Goal: Communication & Community: Answer question/provide support

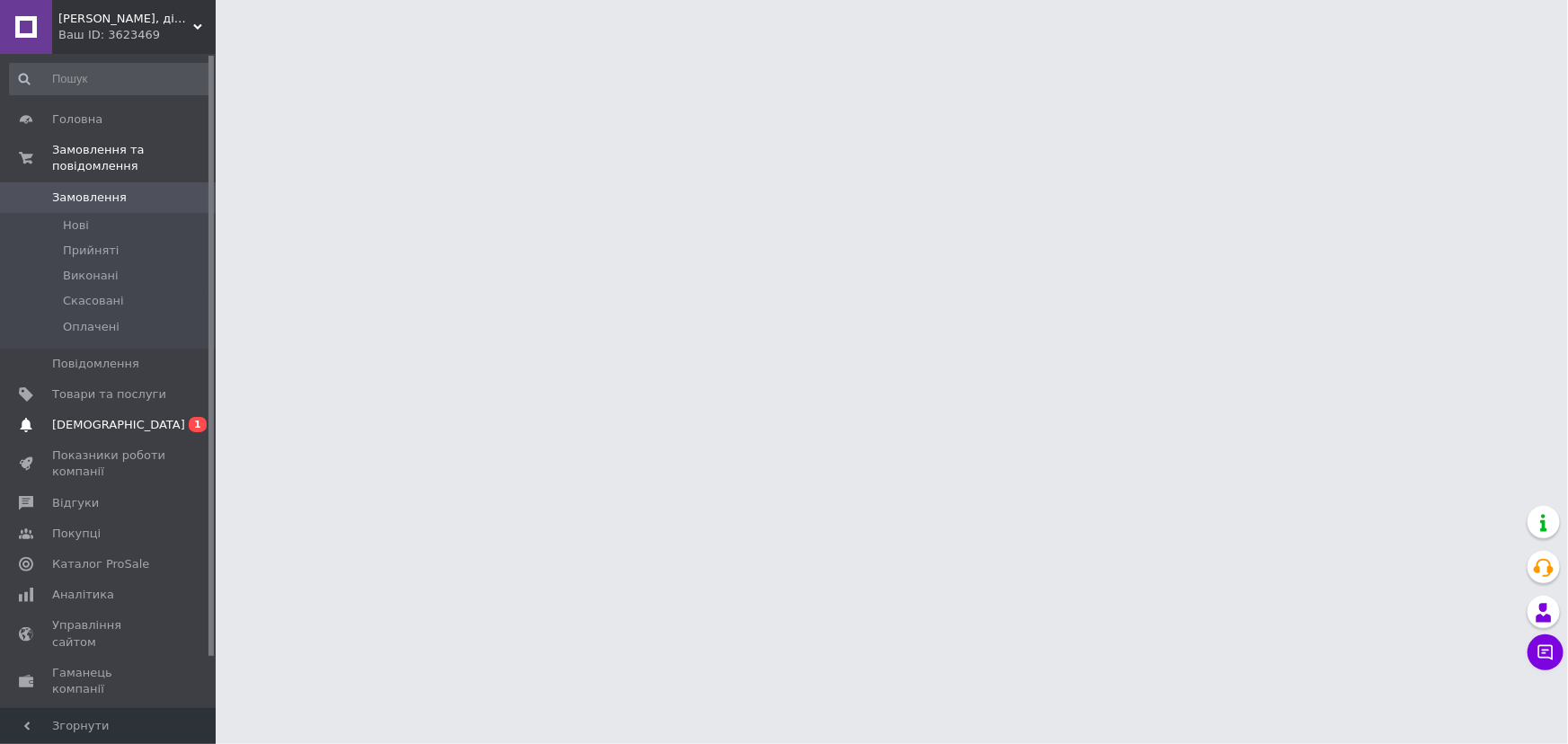
click at [72, 417] on span "[DEMOGRAPHIC_DATA]" at bounding box center [118, 425] width 133 height 16
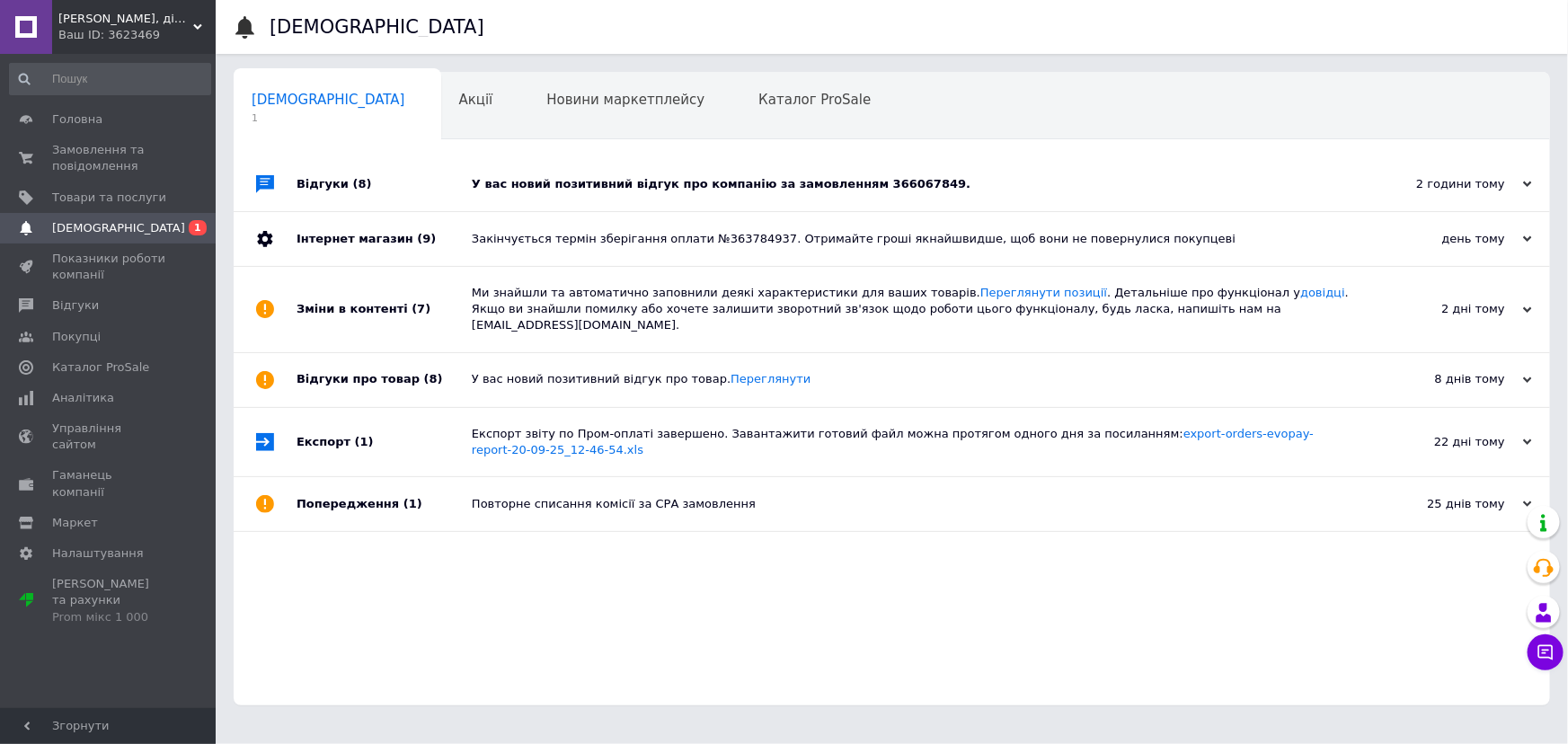
click at [596, 182] on div "У вас новий позитивний відгук про компанію за замовленням 366067849." at bounding box center [911, 184] width 881 height 16
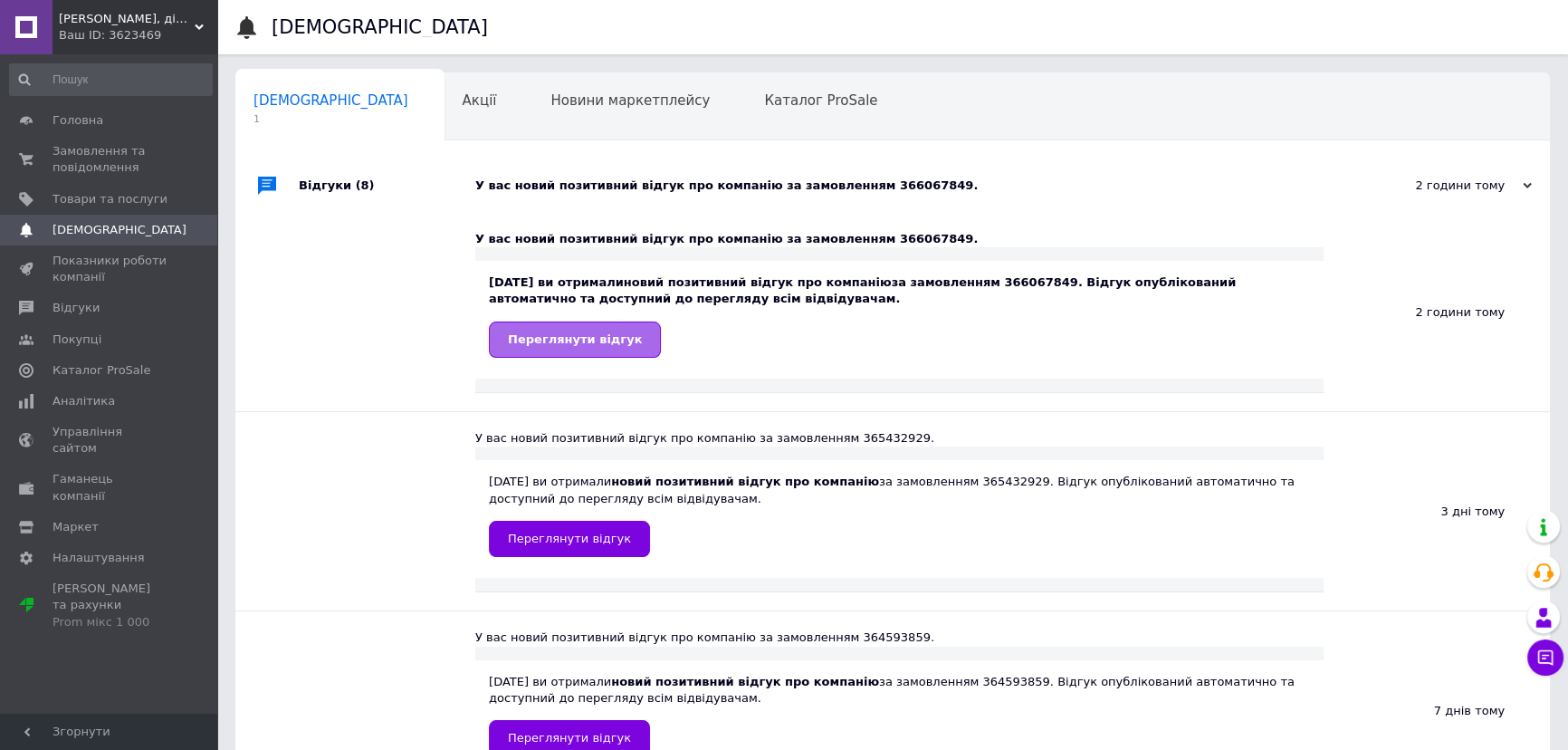
click at [559, 336] on span "Переглянути відгук" at bounding box center [575, 339] width 134 height 14
click at [73, 308] on span "Відгуки" at bounding box center [75, 308] width 47 height 17
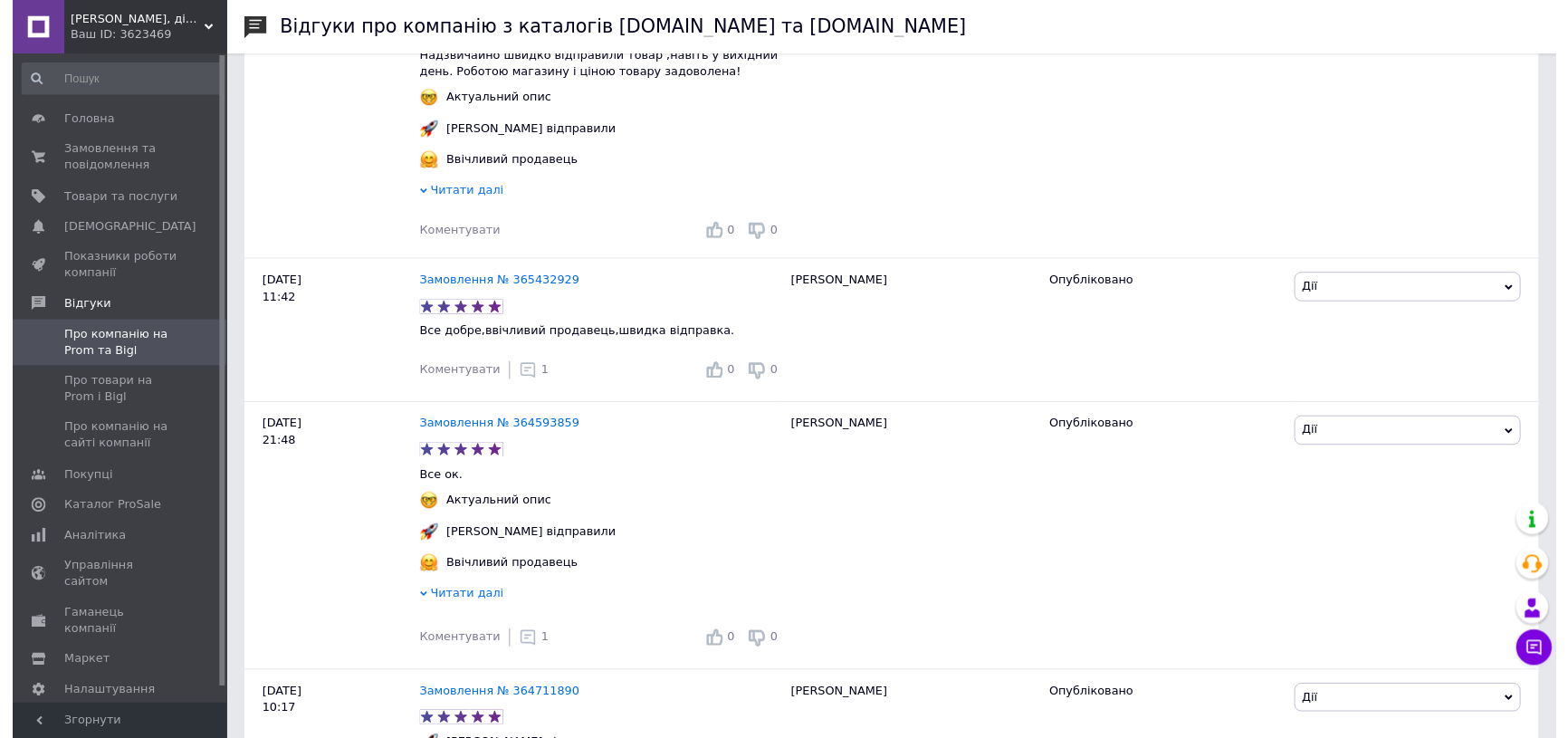
scroll to position [448, 0]
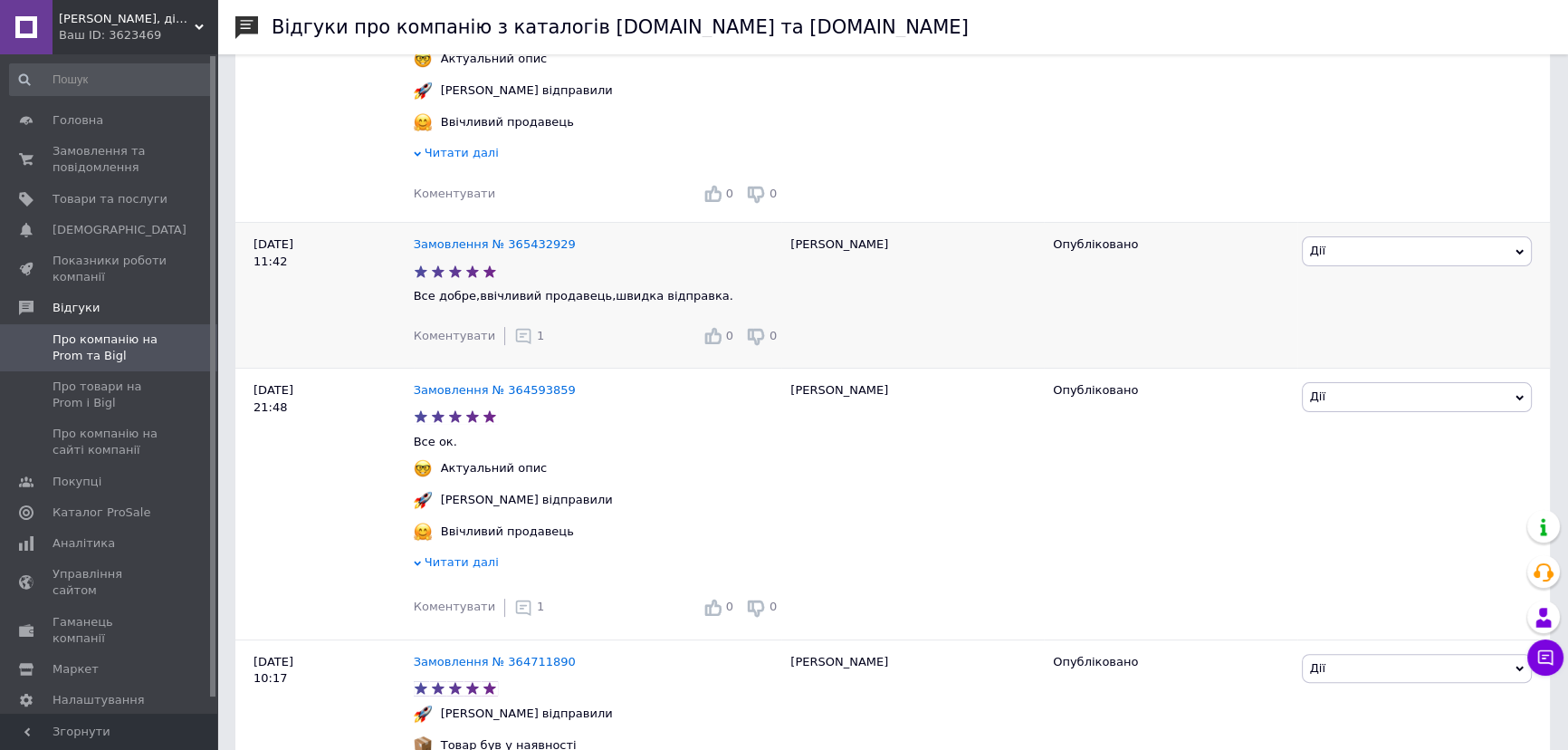
click at [515, 339] on icon at bounding box center [524, 336] width 18 height 18
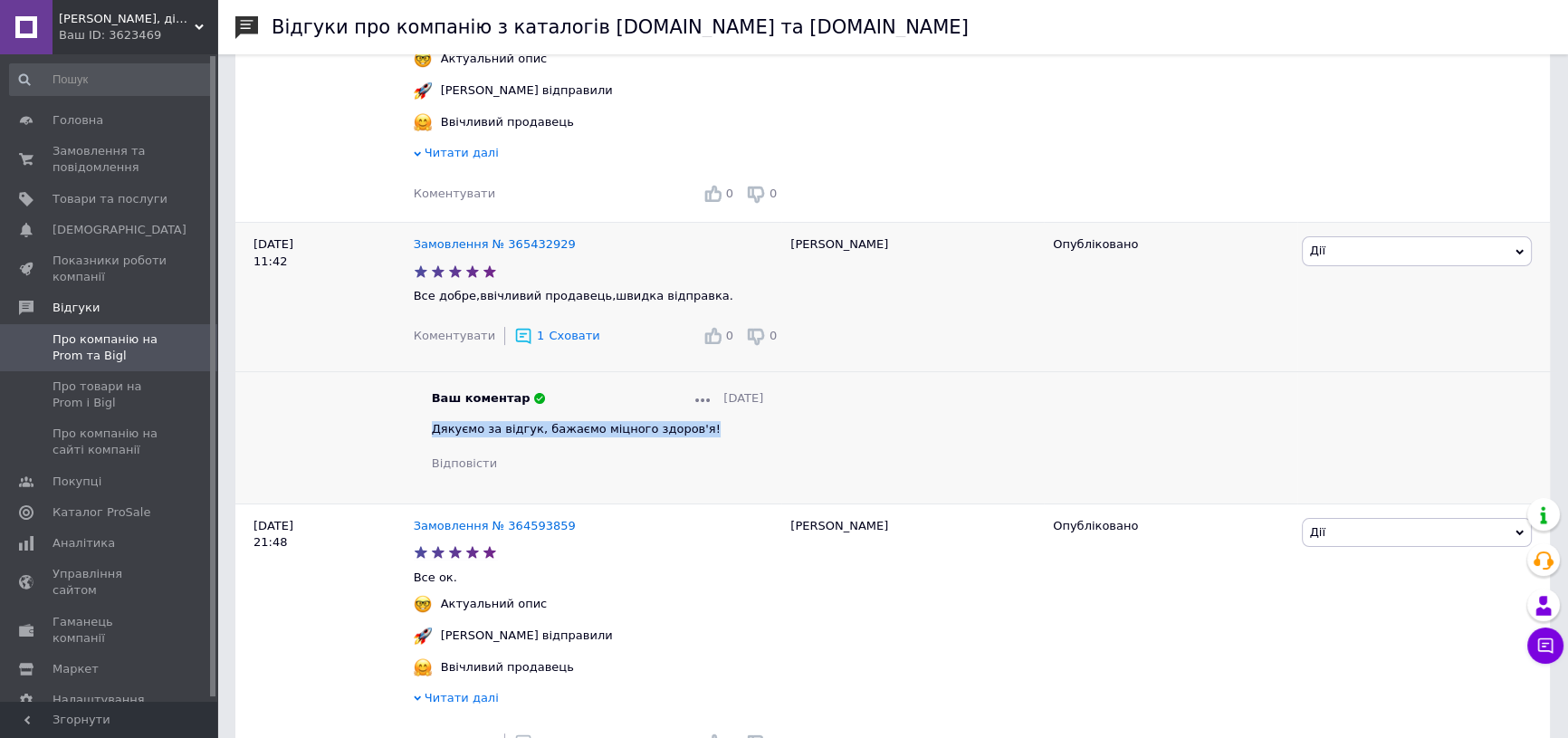
drag, startPoint x: 432, startPoint y: 431, endPoint x: 688, endPoint y: 432, distance: 256.0
click at [688, 432] on div "Дякуємо за відгук, бажаємо міцного здоров'я!" at bounding box center [598, 430] width 332 height 17
copy span "Дякуємо за відгук, бажаємо міцного здоров'я!"
click at [462, 196] on span "Коментувати" at bounding box center [454, 193] width 82 height 14
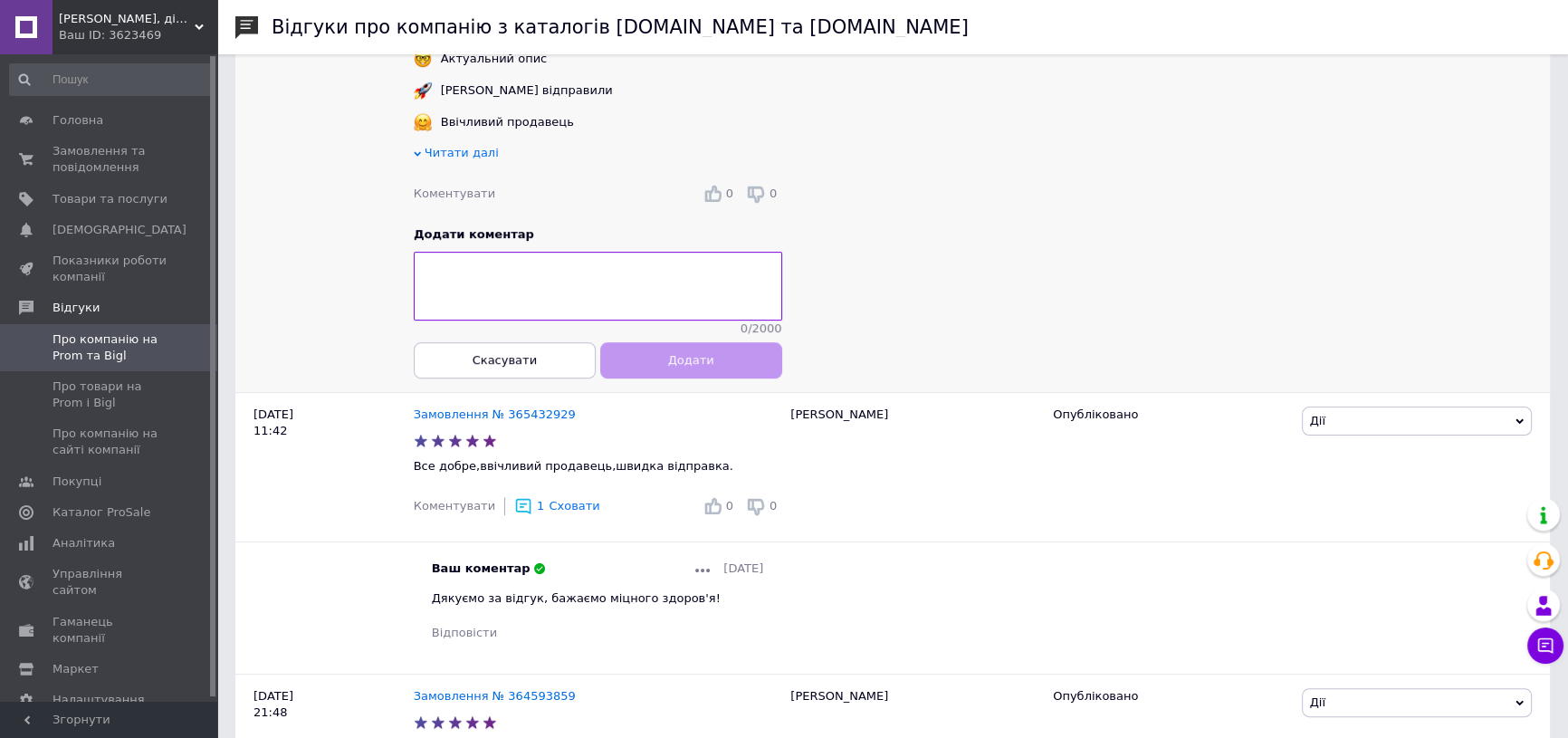
click at [490, 300] on textarea at bounding box center [598, 286] width 369 height 69
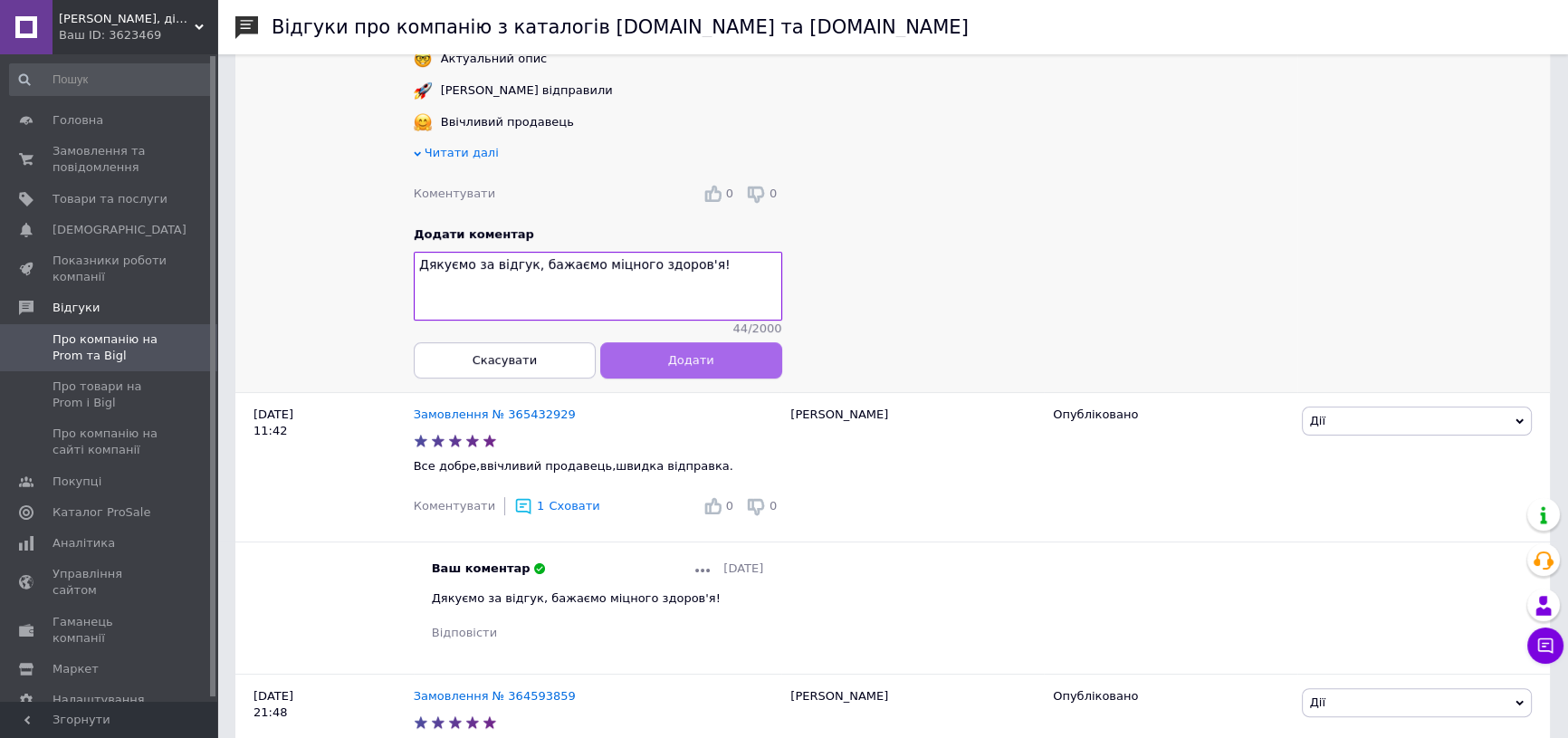
type textarea "Дякуємо за відгук, бажаємо міцного здоров'я!"
click at [677, 368] on span "Додати" at bounding box center [690, 361] width 46 height 14
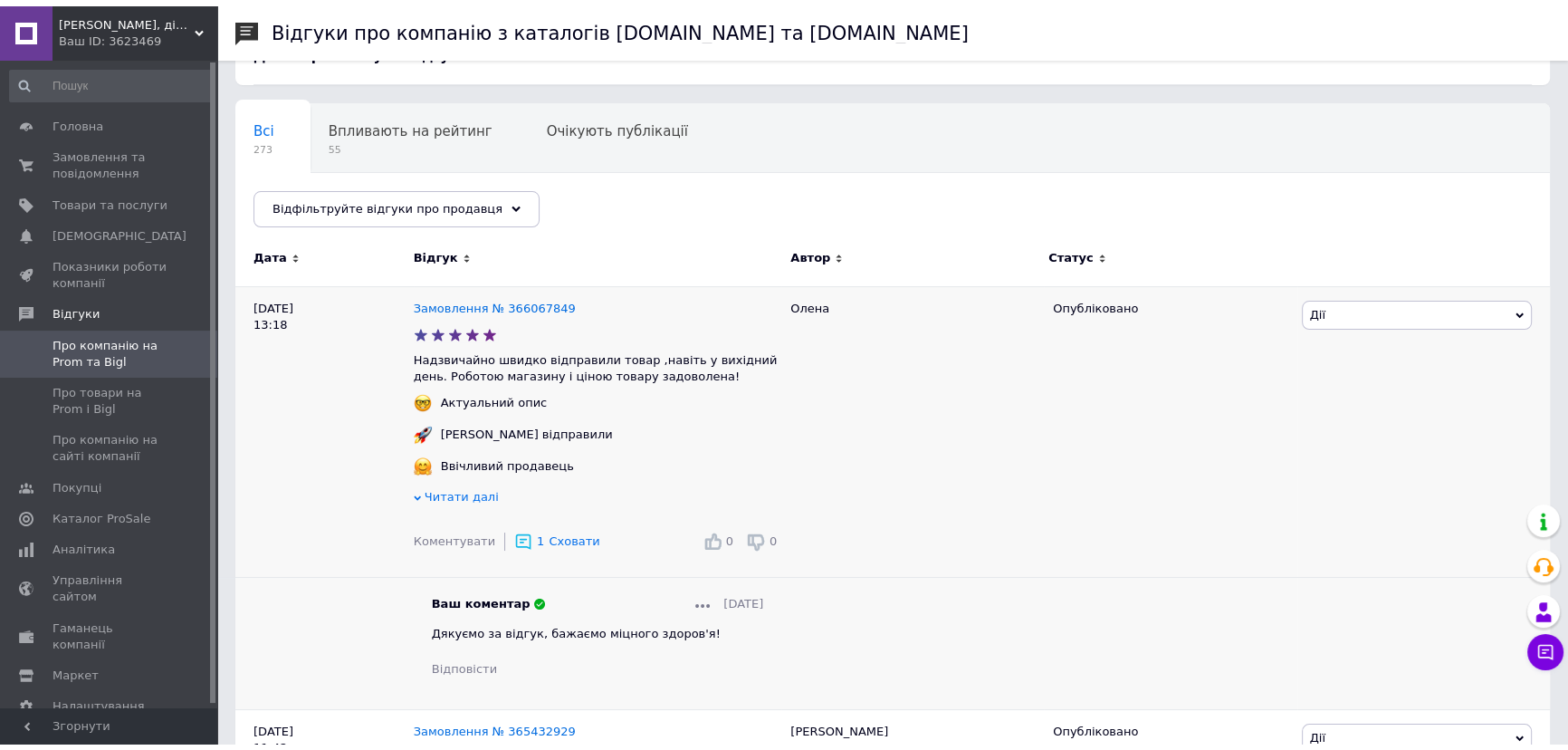
scroll to position [0, 0]
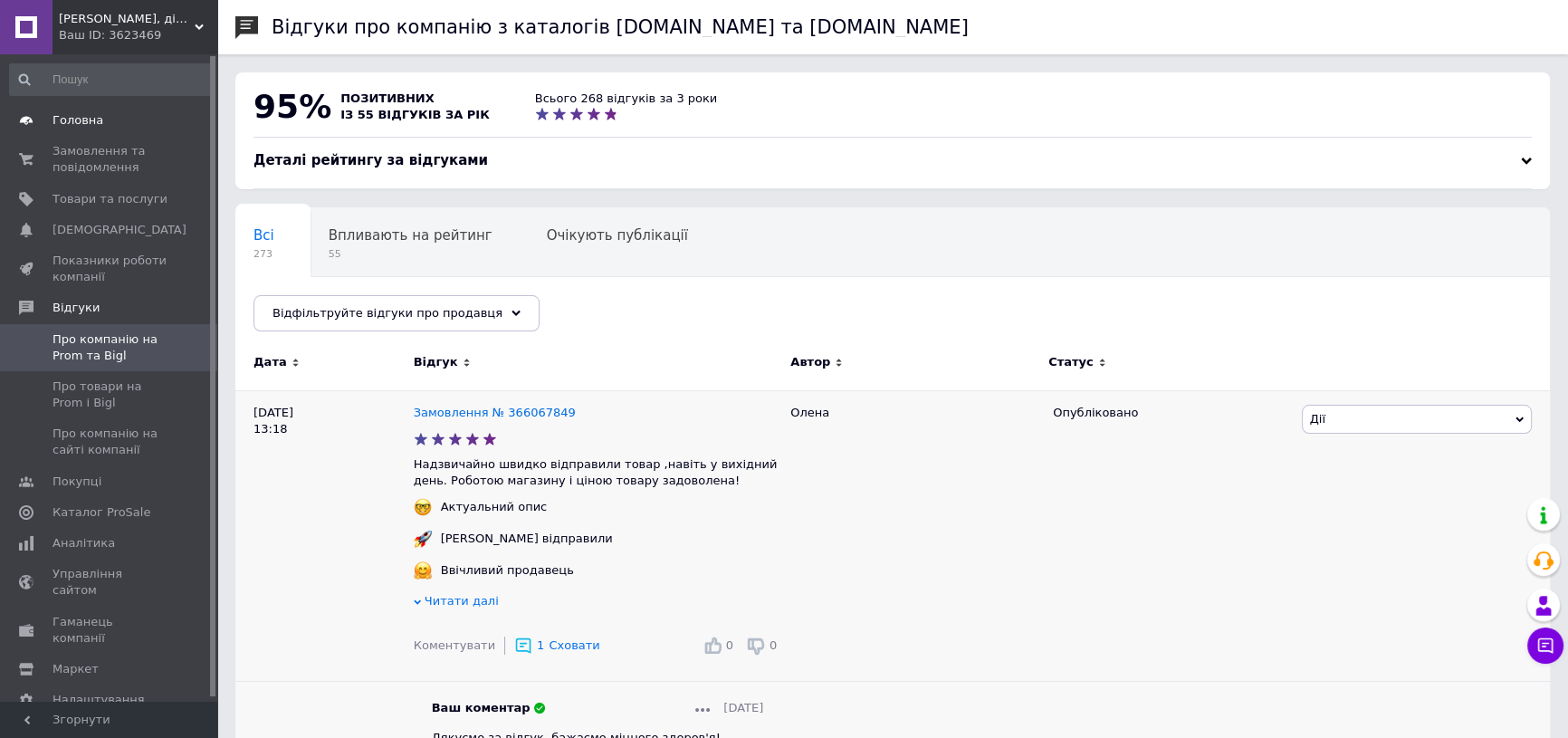
click at [80, 118] on span "Головна" at bounding box center [77, 120] width 50 height 17
